Goal: Information Seeking & Learning: Check status

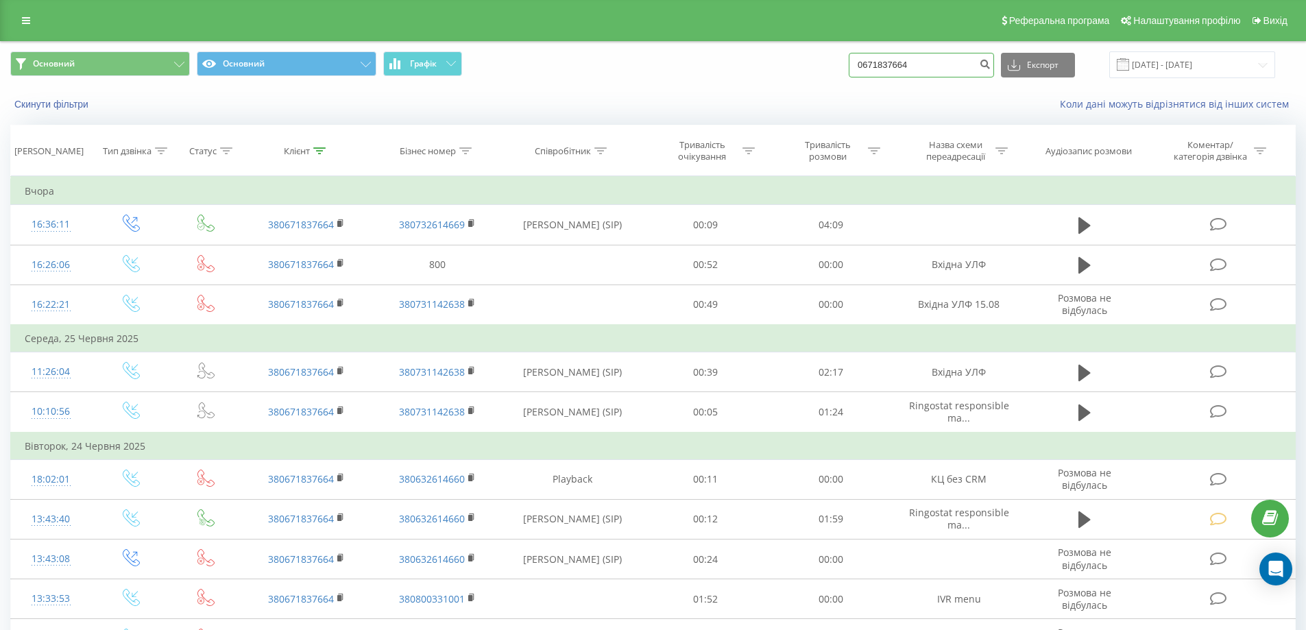
drag, startPoint x: 937, startPoint y: 62, endPoint x: 796, endPoint y: 58, distance: 140.6
click at [797, 59] on div "Основний Основний Графік 0671837664 Експорт .csv .xls .xlsx 19.05.2025 - 19.08.…" at bounding box center [653, 64] width 1286 height 27
type input "0954615110"
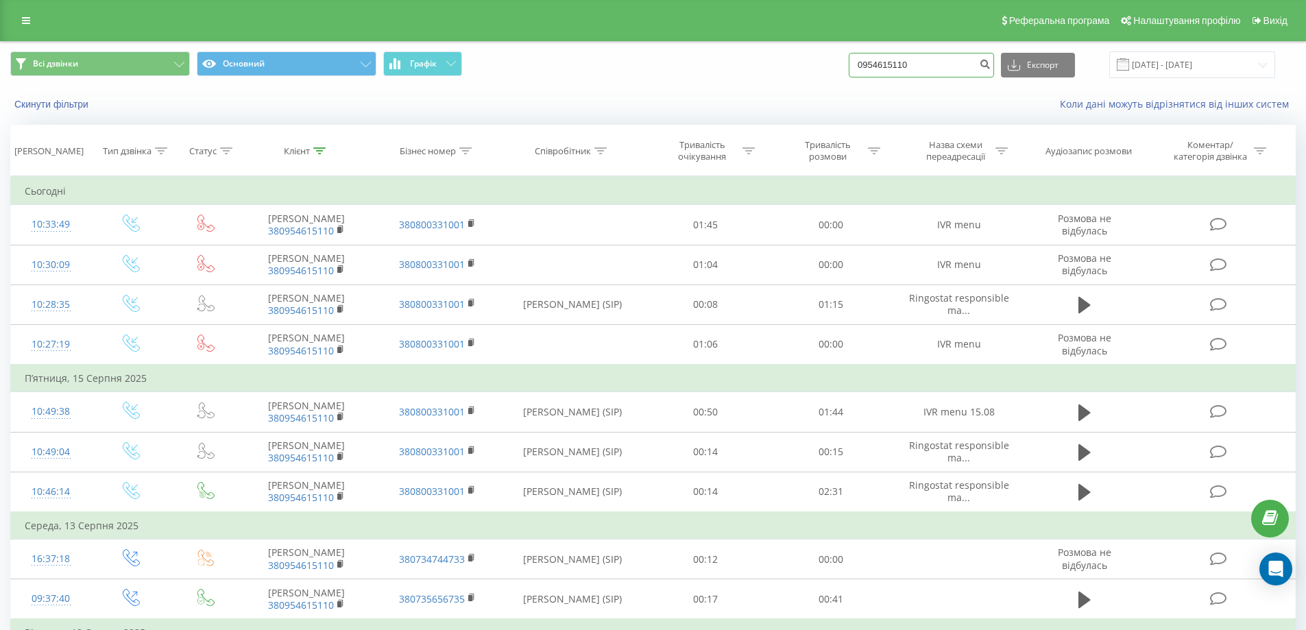
drag, startPoint x: 930, startPoint y: 69, endPoint x: 769, endPoint y: 66, distance: 161.2
click at [769, 66] on div "Всі дзвінки Основний Графік 0954615110 Експорт .csv .xls .xlsx 19.05.2025 - 19.…" at bounding box center [653, 64] width 1286 height 27
type input "0969686578"
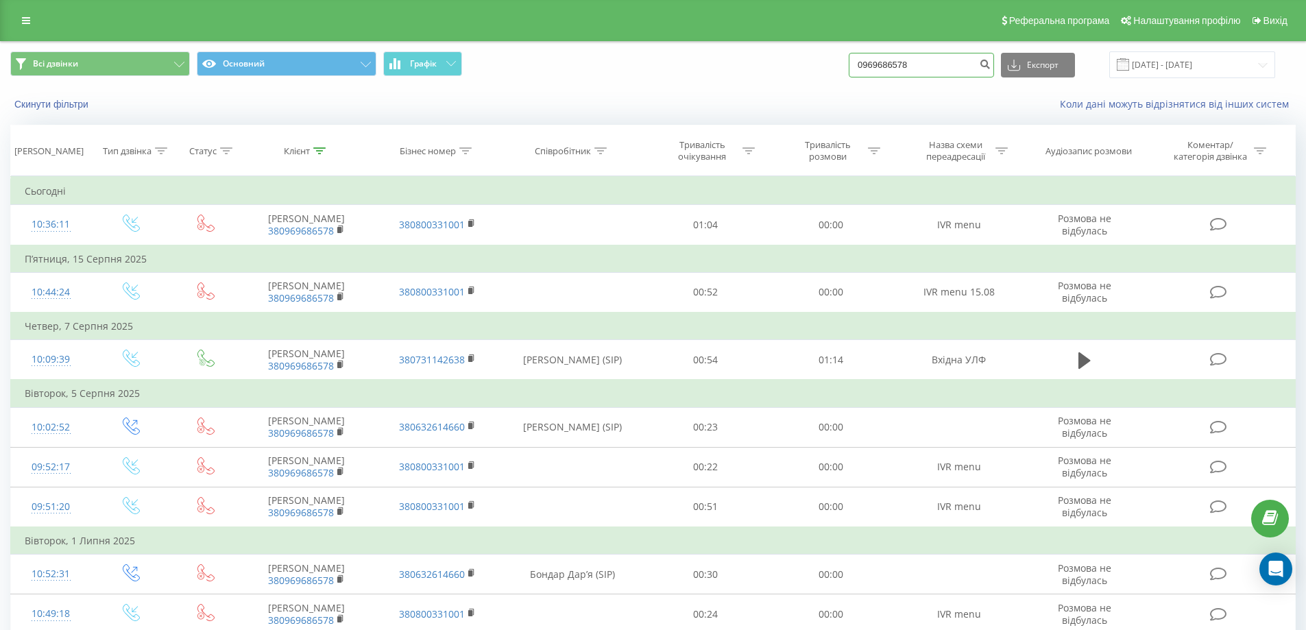
drag, startPoint x: 952, startPoint y: 68, endPoint x: 875, endPoint y: 73, distance: 77.6
click at [875, 75] on input "0969686578" at bounding box center [921, 65] width 145 height 25
type input "0951722082"
